Goal: Transaction & Acquisition: Purchase product/service

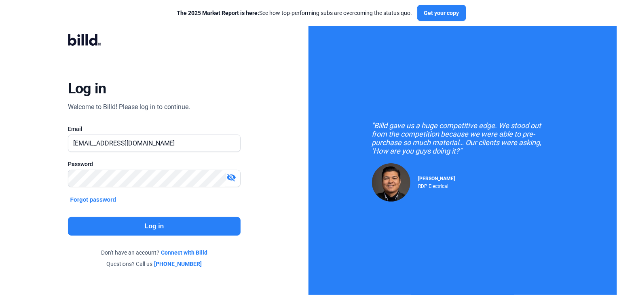
click at [101, 221] on button "Log in" at bounding box center [154, 226] width 173 height 19
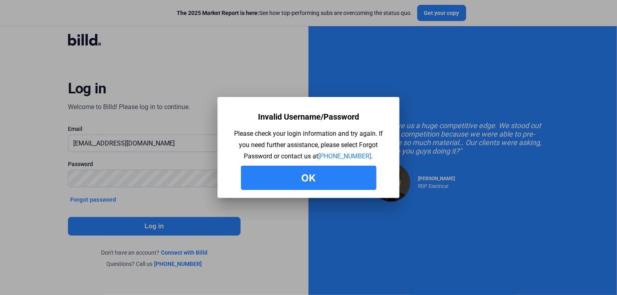
click at [120, 181] on div at bounding box center [308, 147] width 617 height 295
drag, startPoint x: 310, startPoint y: 168, endPoint x: 306, endPoint y: 173, distance: 6.2
click at [310, 169] on button "Ok" at bounding box center [308, 178] width 135 height 24
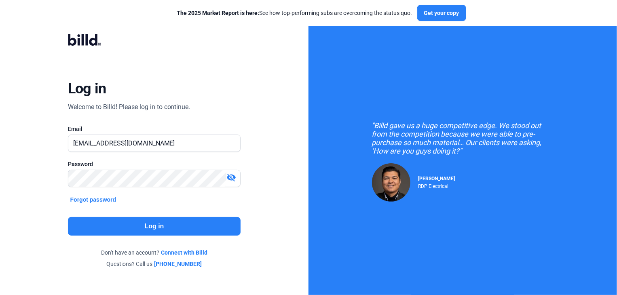
click at [127, 232] on button "Log in" at bounding box center [154, 226] width 173 height 19
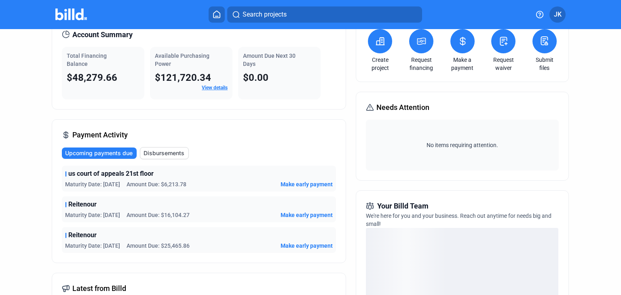
scroll to position [50, 0]
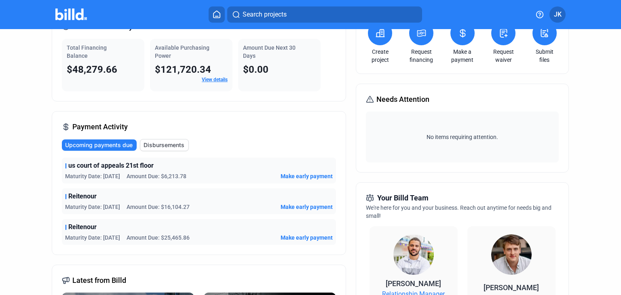
click at [310, 175] on span "Make early payment" at bounding box center [306, 176] width 52 height 8
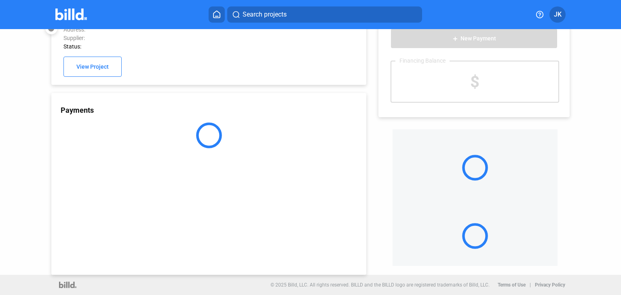
scroll to position [22, 0]
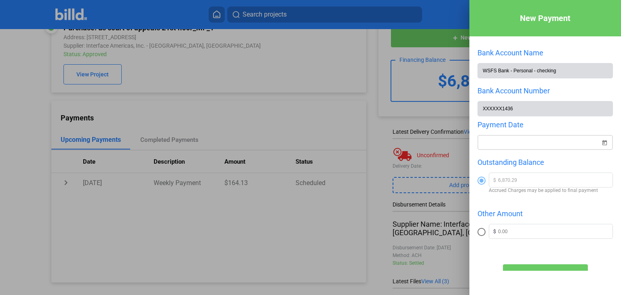
click at [600, 144] on span "Open calendar" at bounding box center [604, 137] width 19 height 19
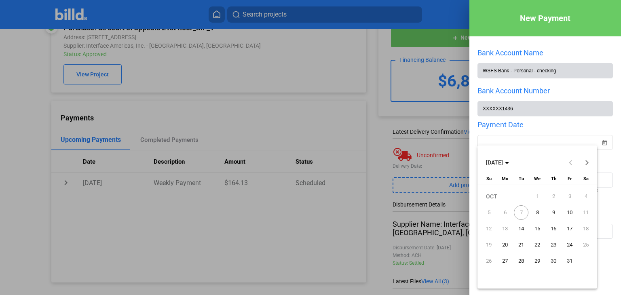
click at [538, 211] on span "8" at bounding box center [537, 212] width 15 height 15
type input "[DATE]"
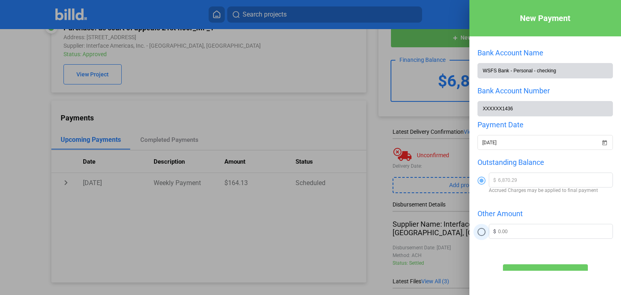
click at [479, 234] on span at bounding box center [481, 232] width 8 height 8
click at [479, 234] on input "radio" at bounding box center [481, 232] width 8 height 8
radio input "true"
drag, startPoint x: 507, startPoint y: 231, endPoint x: 500, endPoint y: 231, distance: 7.3
click at [500, 231] on input "text" at bounding box center [555, 230] width 114 height 12
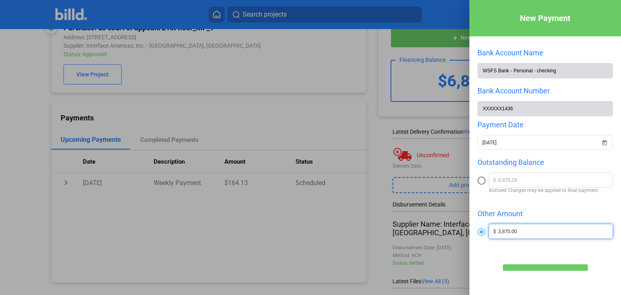
type input "3,870.00"
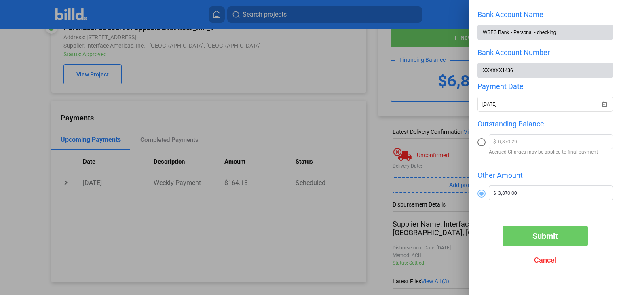
click at [539, 236] on span "Submit" at bounding box center [544, 236] width 25 height 10
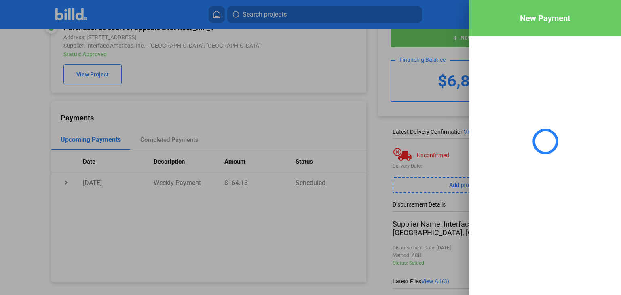
scroll to position [0, 0]
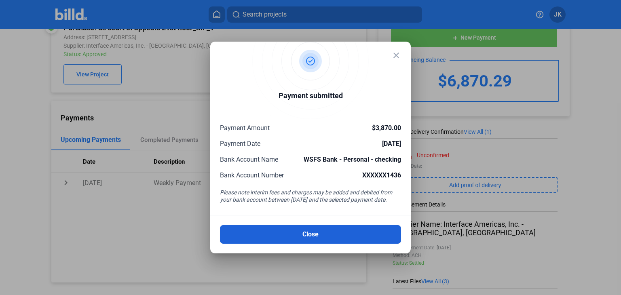
click at [342, 237] on button "Close" at bounding box center [310, 234] width 181 height 19
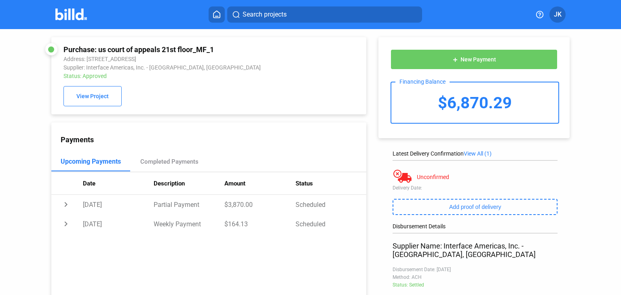
click at [69, 13] on img at bounding box center [71, 14] width 32 height 12
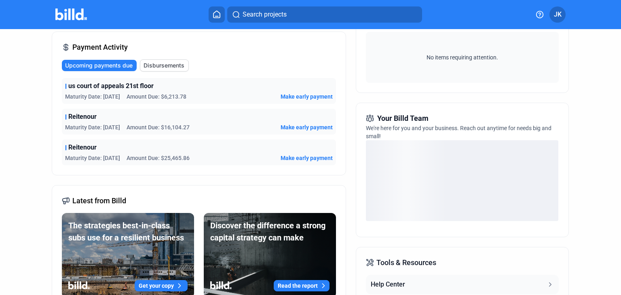
scroll to position [90, 0]
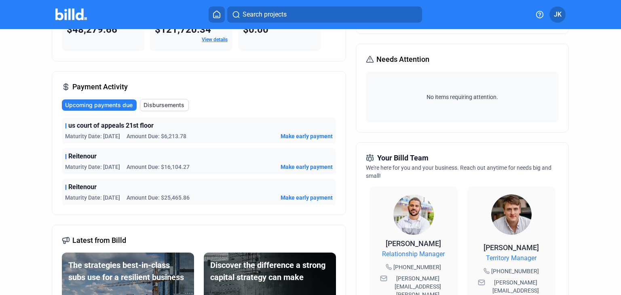
click at [306, 167] on span "Make early payment" at bounding box center [306, 167] width 52 height 8
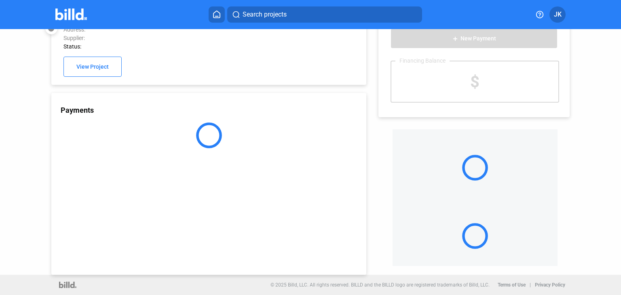
scroll to position [22, 0]
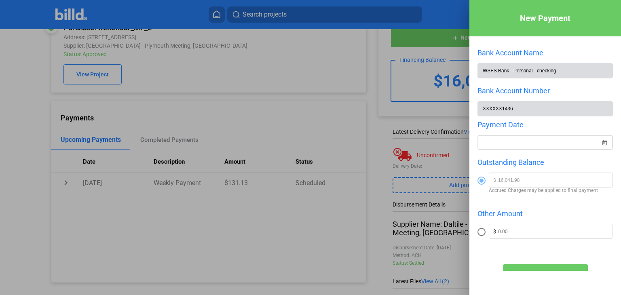
click at [600, 142] on span "Open calendar" at bounding box center [604, 137] width 19 height 19
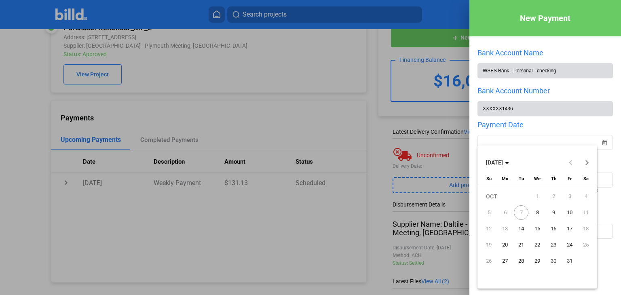
click at [554, 210] on span "9" at bounding box center [553, 212] width 15 height 15
type input "[DATE]"
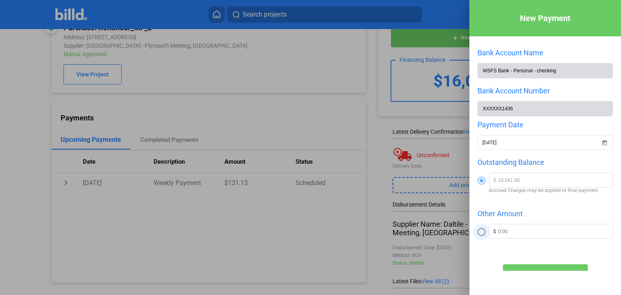
click at [483, 235] on span at bounding box center [481, 232] width 8 height 8
click at [483, 235] on input "radio" at bounding box center [481, 232] width 8 height 8
radio input "true"
drag, startPoint x: 510, startPoint y: 230, endPoint x: 501, endPoint y: 230, distance: 9.7
click at [501, 230] on input "text" at bounding box center [555, 230] width 114 height 12
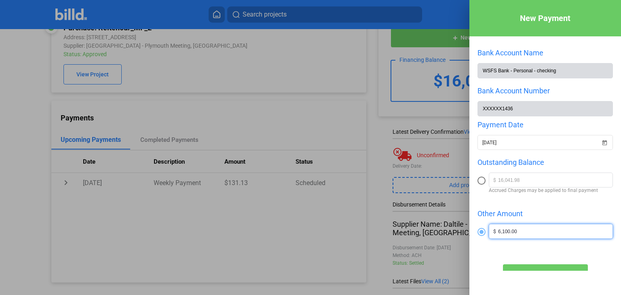
type input "6,100.00"
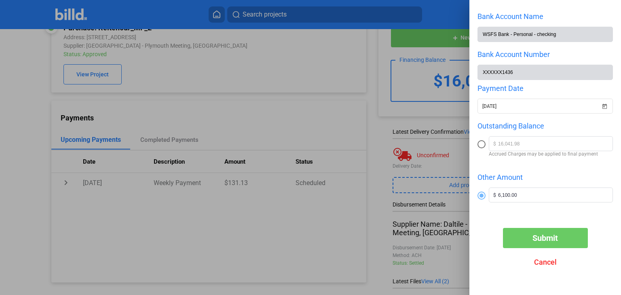
scroll to position [36, 0]
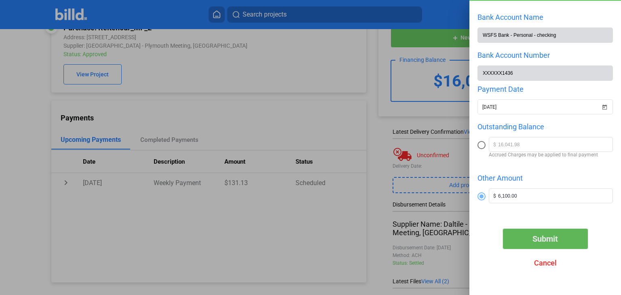
click at [554, 235] on span "Submit" at bounding box center [544, 239] width 25 height 10
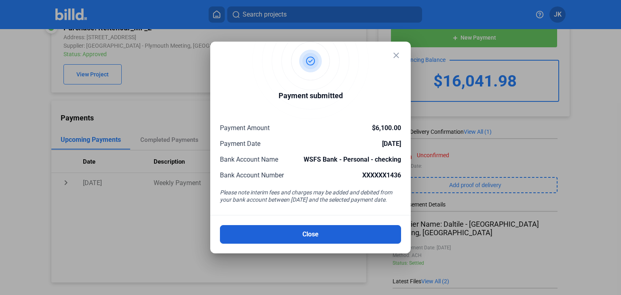
click at [346, 239] on button "Close" at bounding box center [310, 234] width 181 height 19
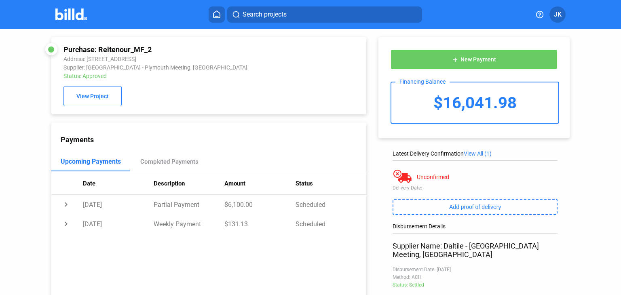
click at [63, 11] on img at bounding box center [71, 14] width 32 height 12
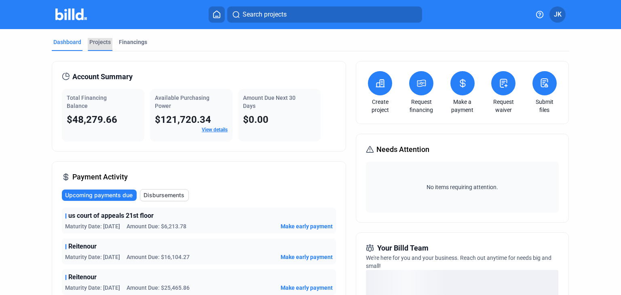
click at [99, 44] on div "Projects" at bounding box center [99, 42] width 21 height 8
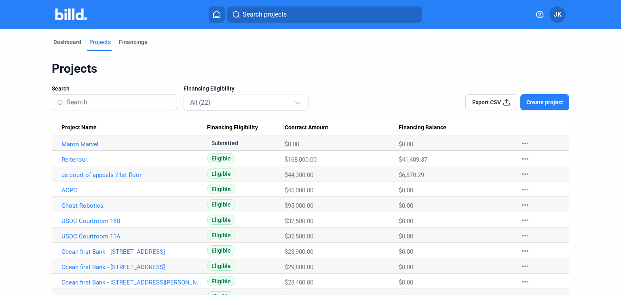
click at [155, 138] on Name "Maron Marvel" at bounding box center [129, 142] width 155 height 15
click at [80, 143] on link "Maron Marvel" at bounding box center [131, 144] width 140 height 7
click at [65, 42] on div "Dashboard" at bounding box center [67, 42] width 28 height 8
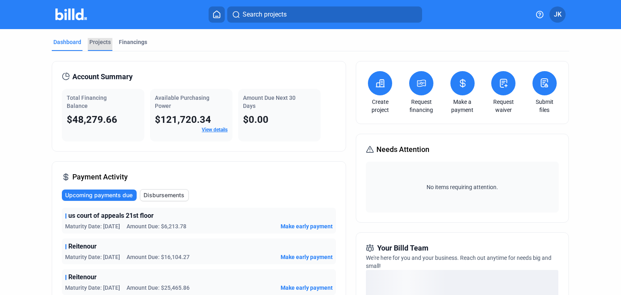
click at [96, 44] on div "Projects" at bounding box center [99, 42] width 21 height 8
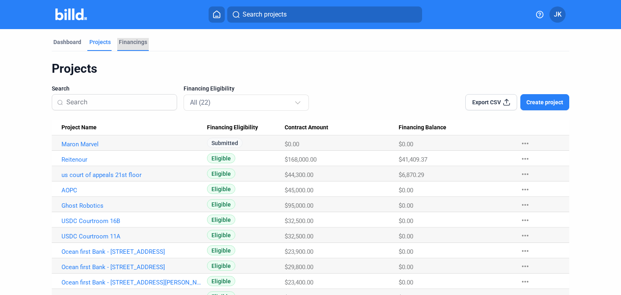
click at [121, 42] on div "Financings" at bounding box center [133, 42] width 28 height 8
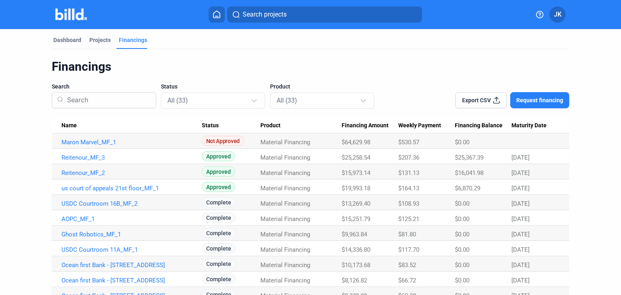
scroll to position [0, 0]
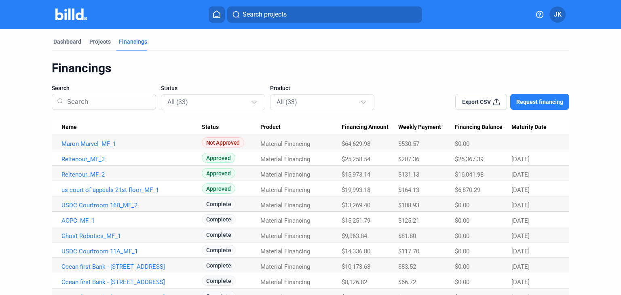
click at [61, 13] on img at bounding box center [71, 14] width 32 height 12
